Goal: Communication & Community: Participate in discussion

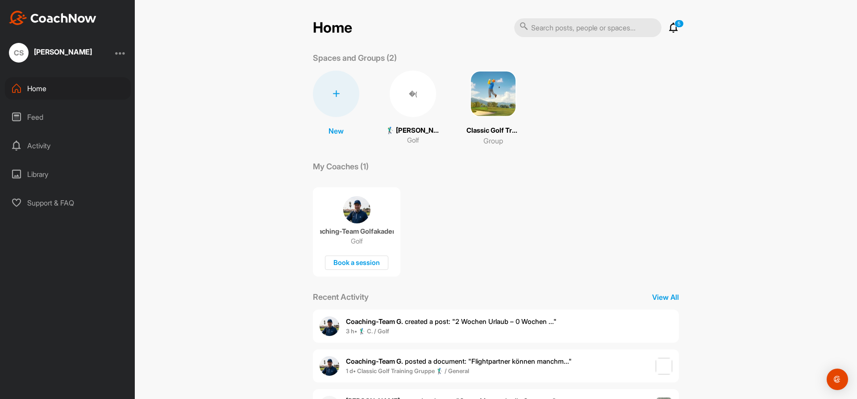
click at [420, 106] on div "�(" at bounding box center [413, 94] width 46 height 46
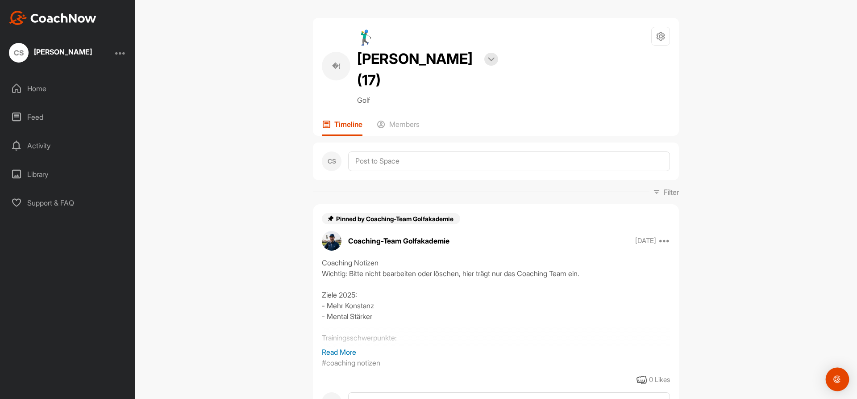
click at [839, 382] on img "Open Intercom Messenger" at bounding box center [838, 379] width 12 height 12
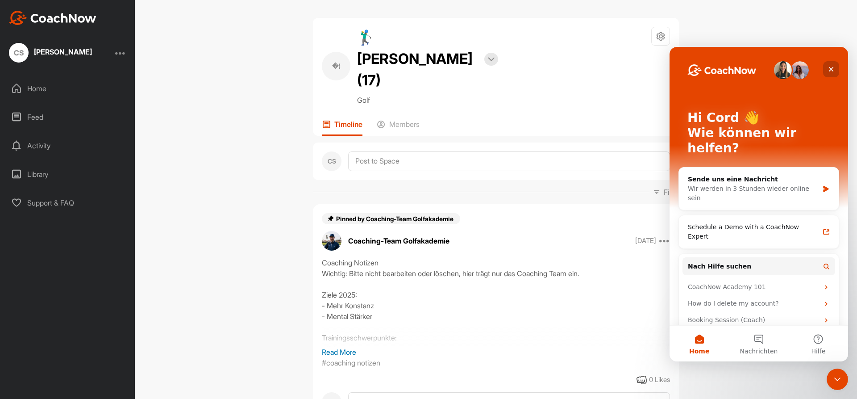
click at [828, 67] on icon "Schließen" at bounding box center [831, 69] width 7 height 7
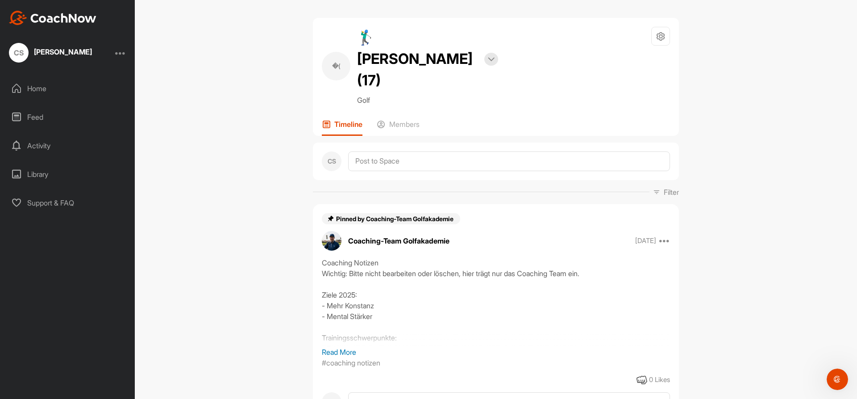
click at [46, 49] on div "[PERSON_NAME]" at bounding box center [63, 51] width 58 height 7
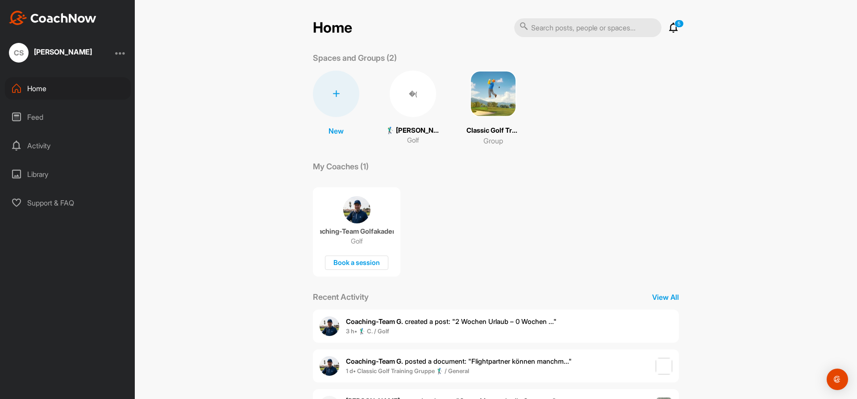
click at [676, 29] on icon at bounding box center [673, 27] width 11 height 11
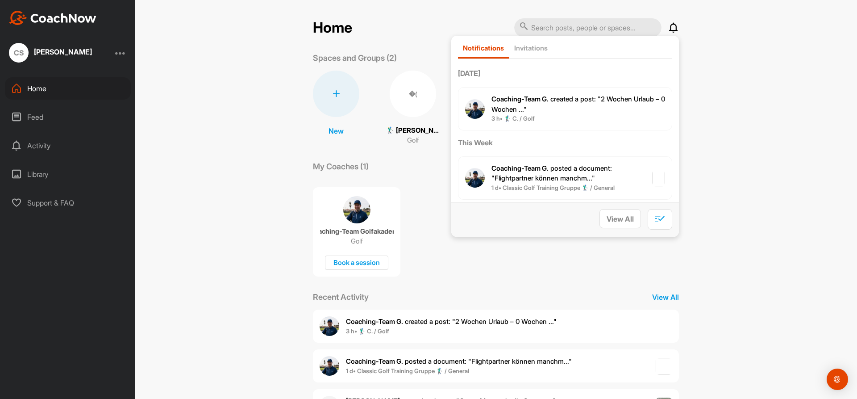
click at [508, 107] on span "Coaching-Team G. created a post : "2 Wochen Urlaub – 0 Wochen ..."" at bounding box center [579, 104] width 174 height 19
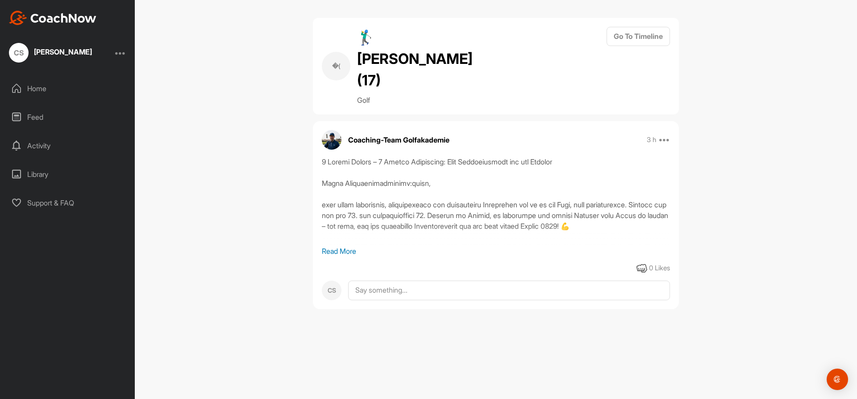
click at [125, 51] on div at bounding box center [120, 52] width 11 height 11
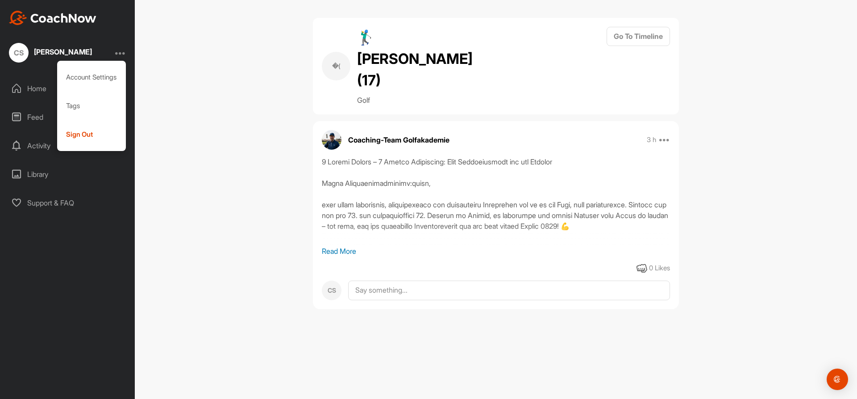
click at [202, 82] on div "�( 🏌‍♂ Cord Strohmeier (17) Golf Go To Timeline Coaching-Team Golfakademie 3 h …" at bounding box center [496, 199] width 722 height 399
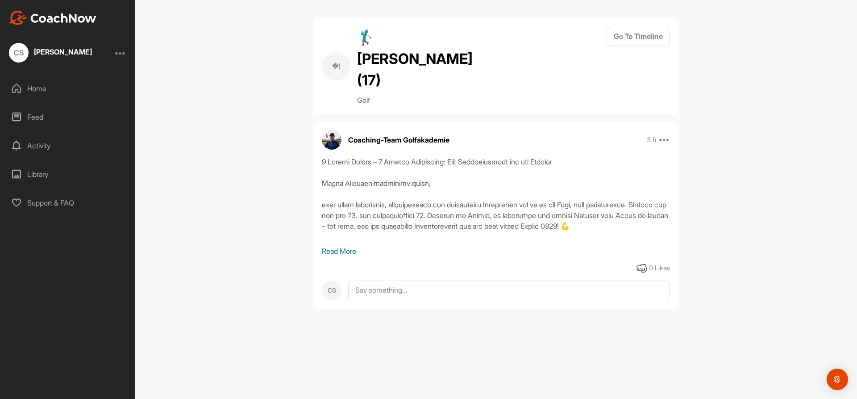
click at [48, 88] on div "Home" at bounding box center [68, 88] width 126 height 22
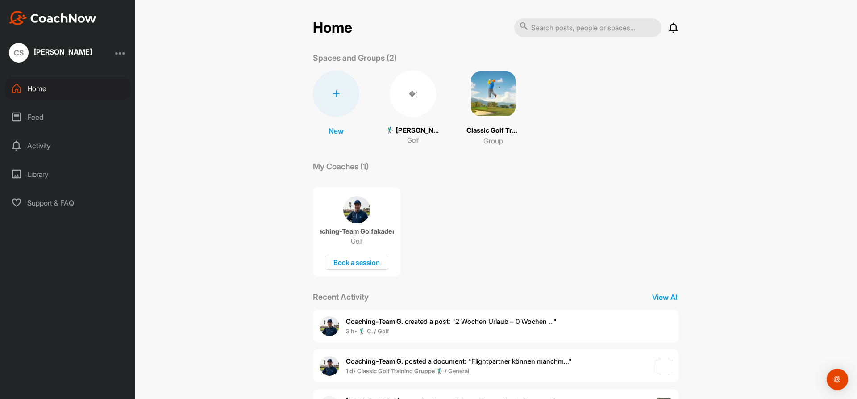
click at [46, 118] on div "Feed" at bounding box center [68, 117] width 126 height 22
